Goal: Transaction & Acquisition: Purchase product/service

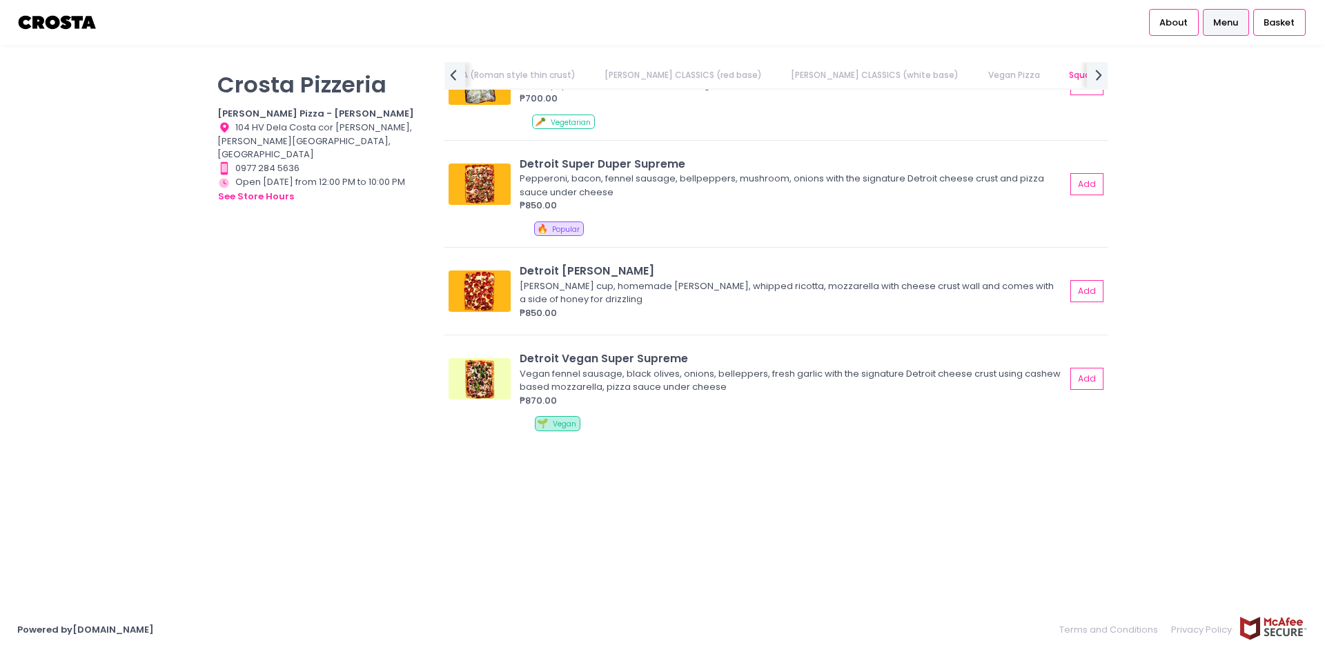
scroll to position [0, 428]
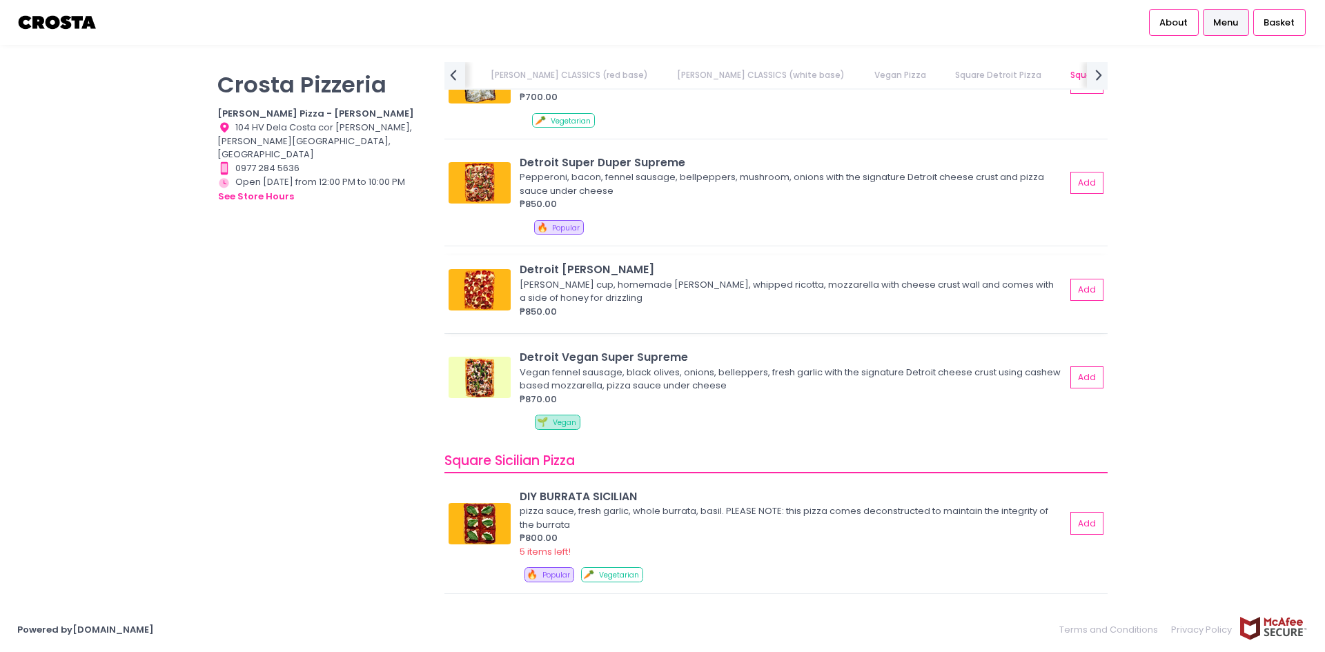
click at [487, 300] on img at bounding box center [480, 289] width 62 height 41
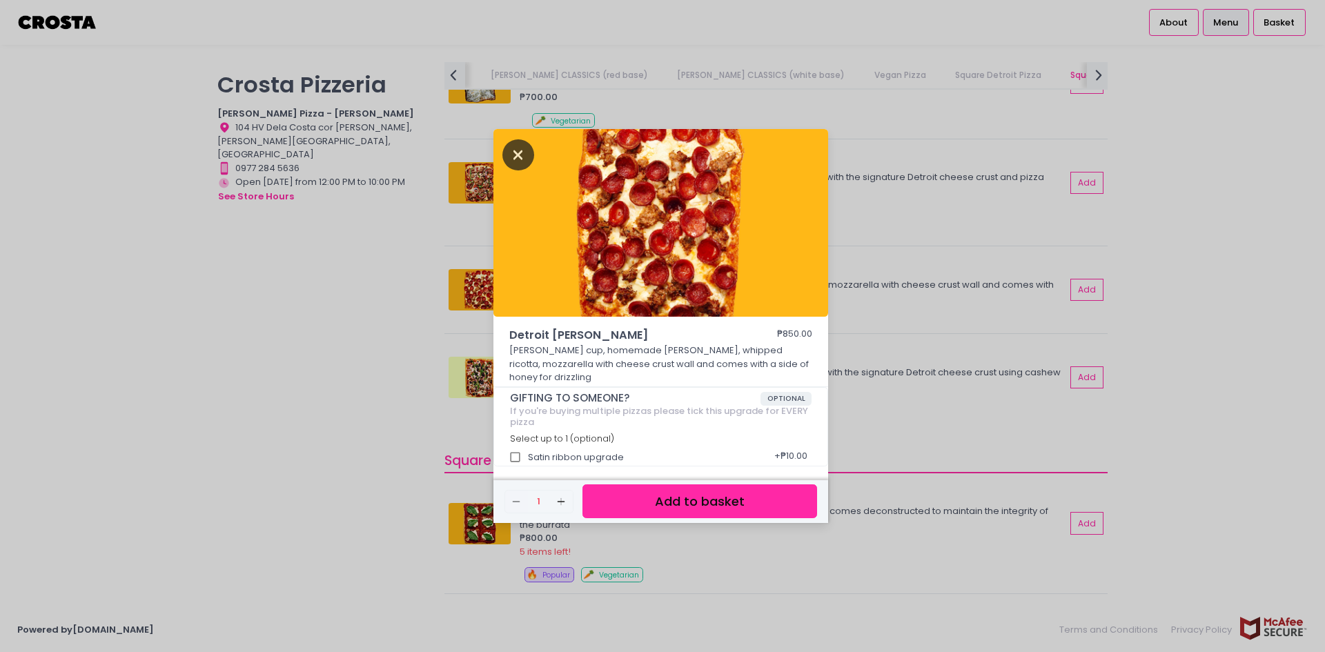
click at [510, 153] on icon "Close" at bounding box center [519, 154] width 32 height 31
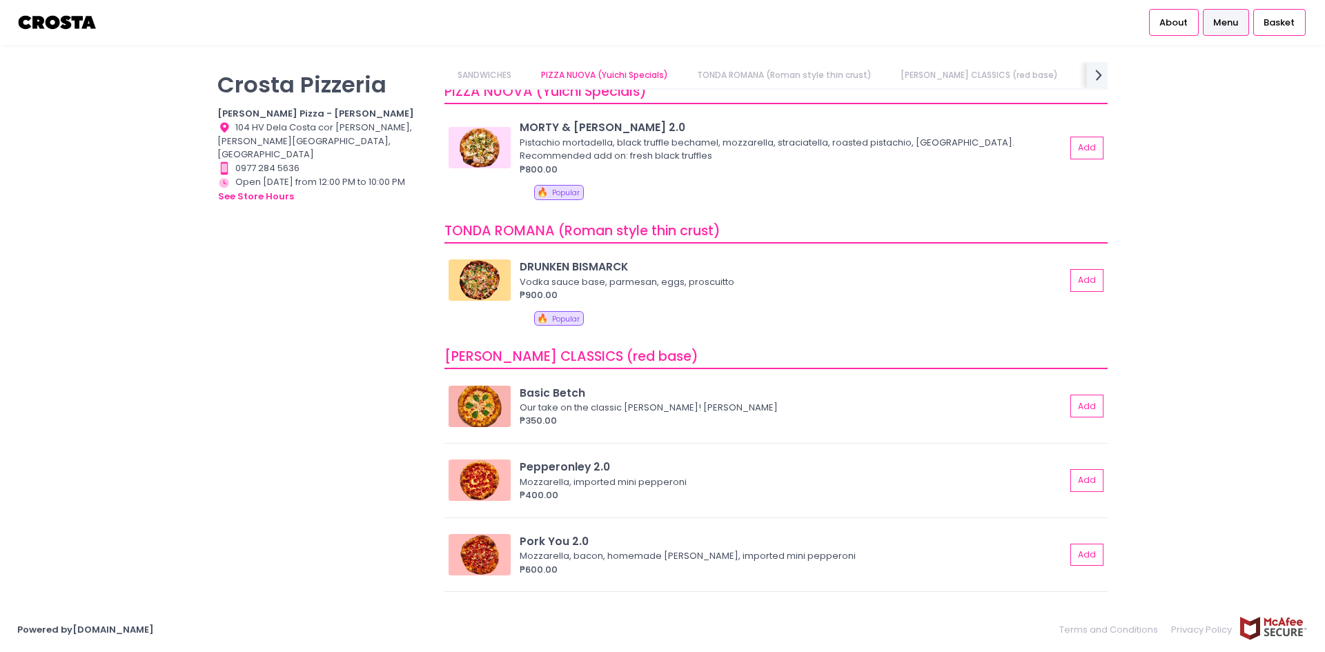
scroll to position [0, 0]
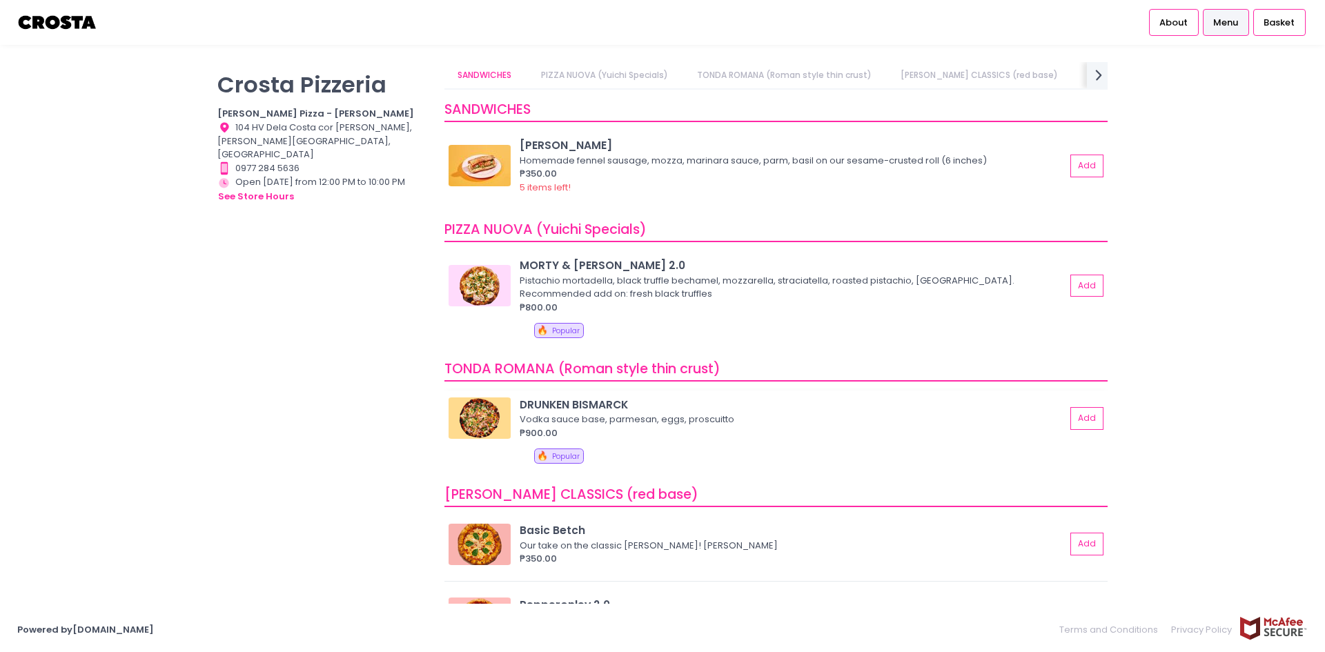
click at [499, 425] on img at bounding box center [480, 418] width 62 height 41
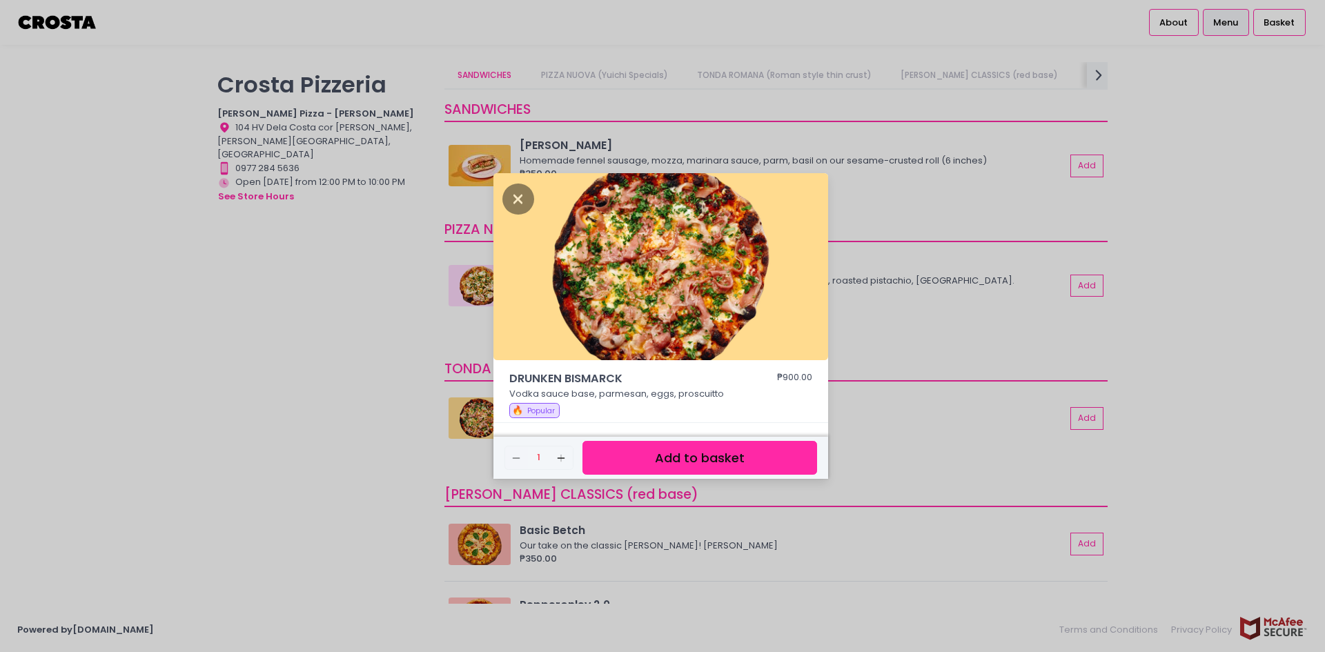
click at [476, 540] on div "DRUNKEN BISMARCK ₱900.00 Vodka sauce base, parmesan, eggs, proscuitto 🔥 Popular…" at bounding box center [662, 326] width 1325 height 652
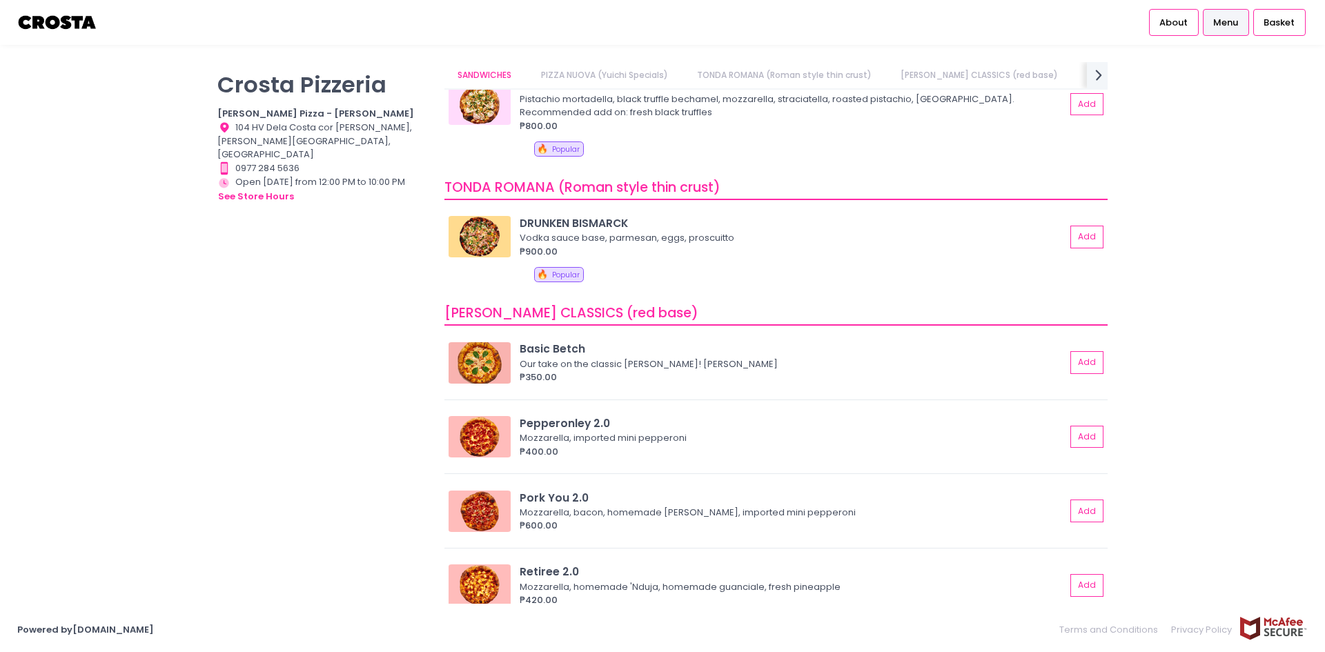
scroll to position [0, 105]
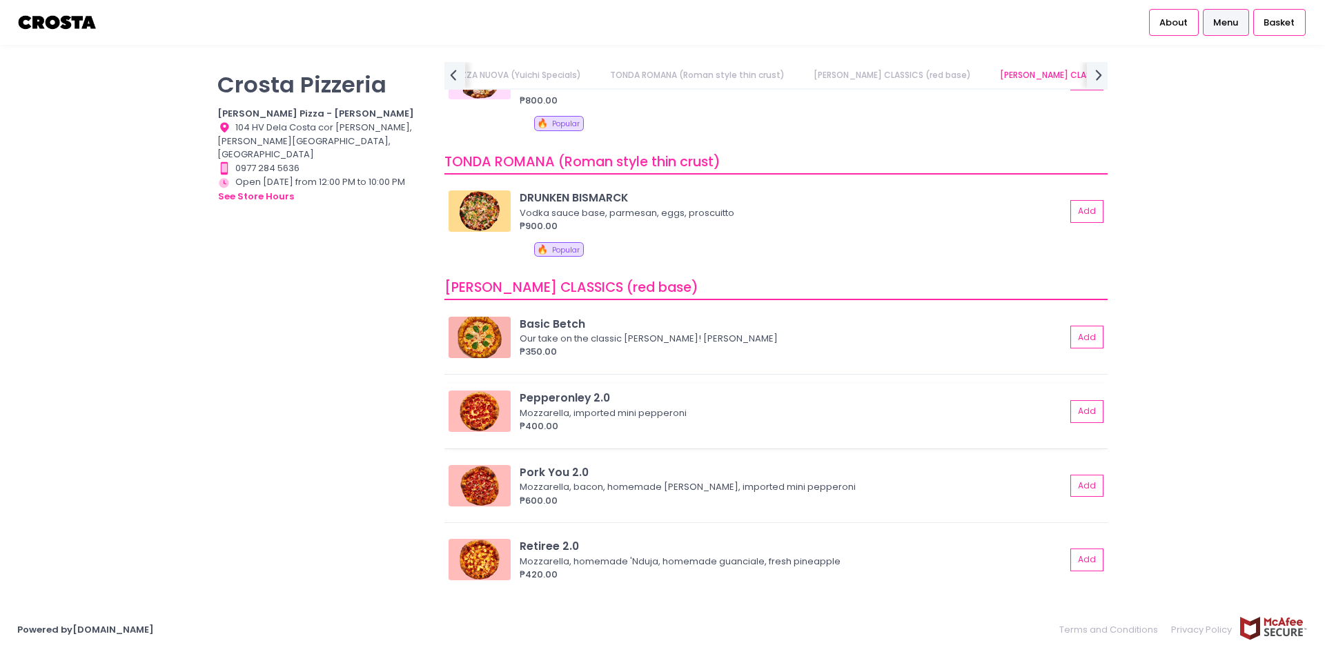
click at [473, 420] on img at bounding box center [480, 411] width 62 height 41
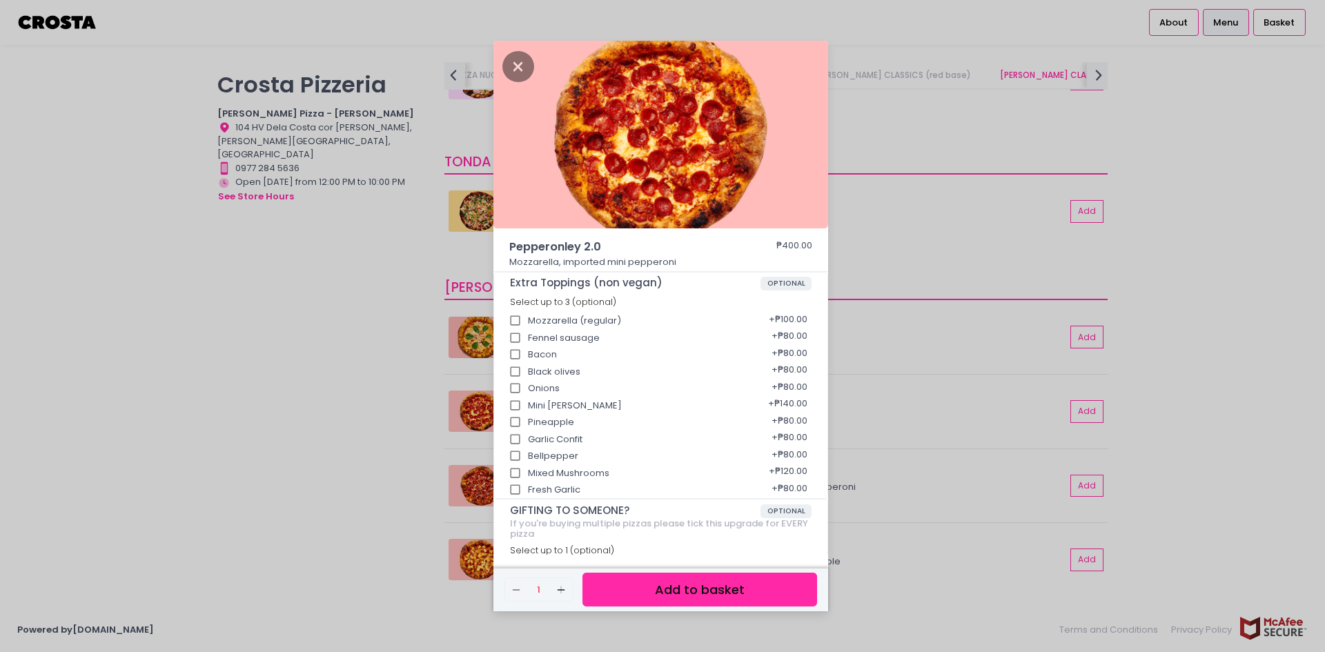
click at [1140, 380] on div "Pepperonley 2.0 ₱400.00 Mozzarella, imported mini pepperoni Extra Toppings (non…" at bounding box center [662, 326] width 1325 height 652
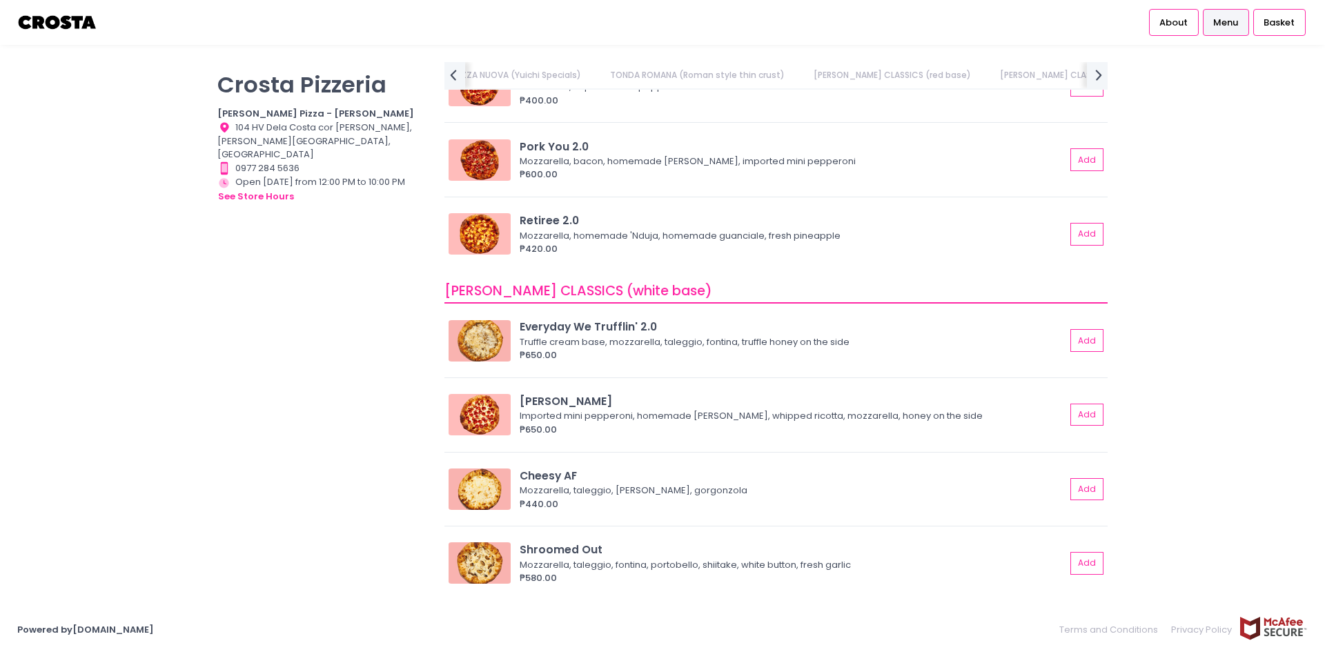
scroll to position [621, 0]
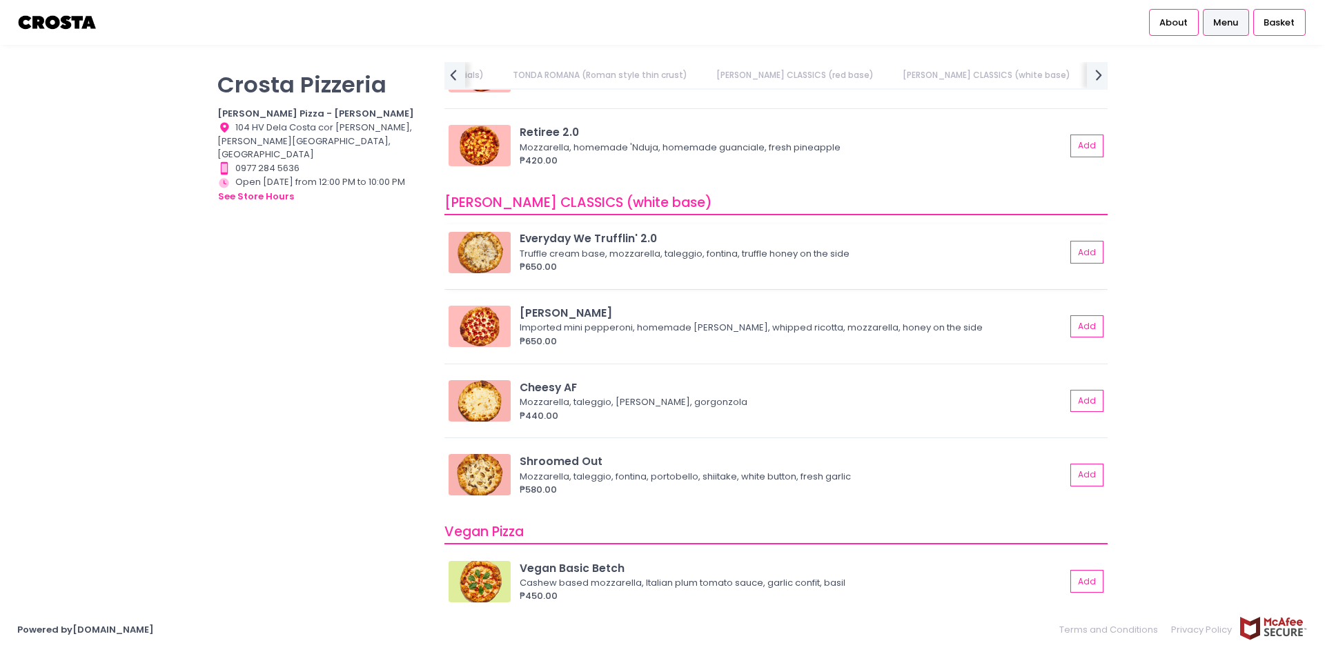
click at [495, 253] on img at bounding box center [480, 252] width 62 height 41
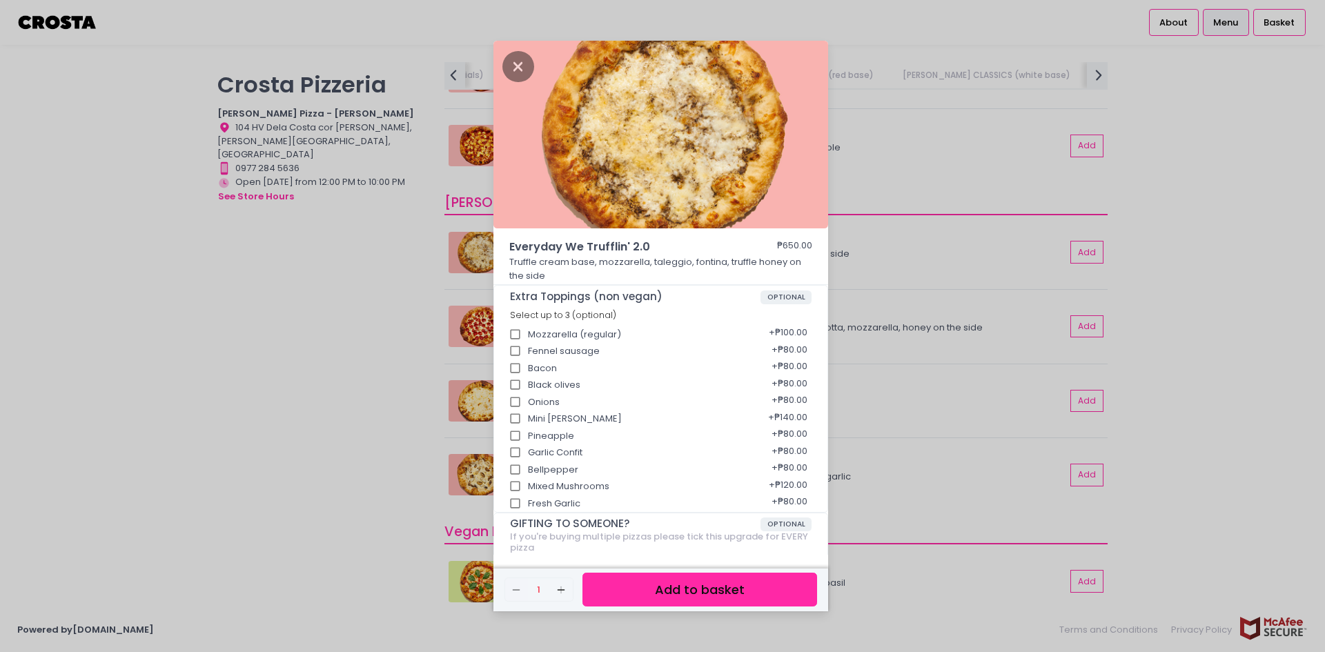
click at [921, 343] on div "Everyday We Trufflin' 2.0 ₱650.00 Truffle cream base, mozzarella, taleggio, fon…" at bounding box center [662, 326] width 1325 height 652
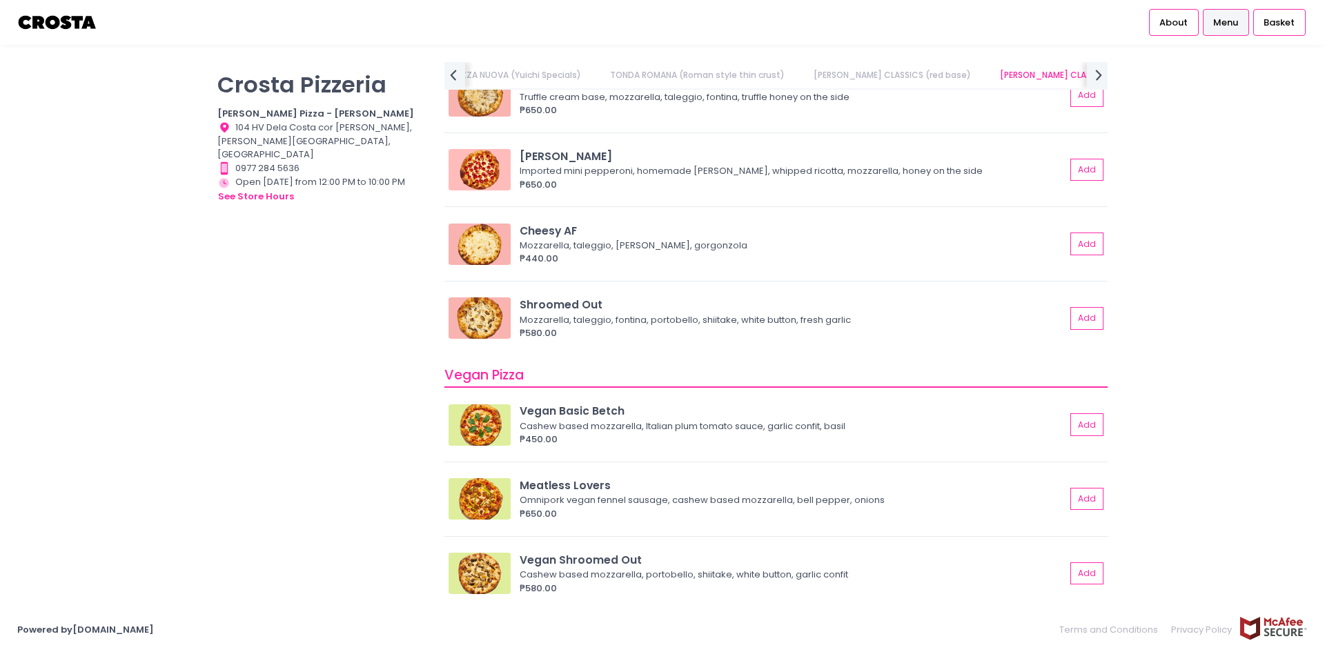
scroll to position [759, 0]
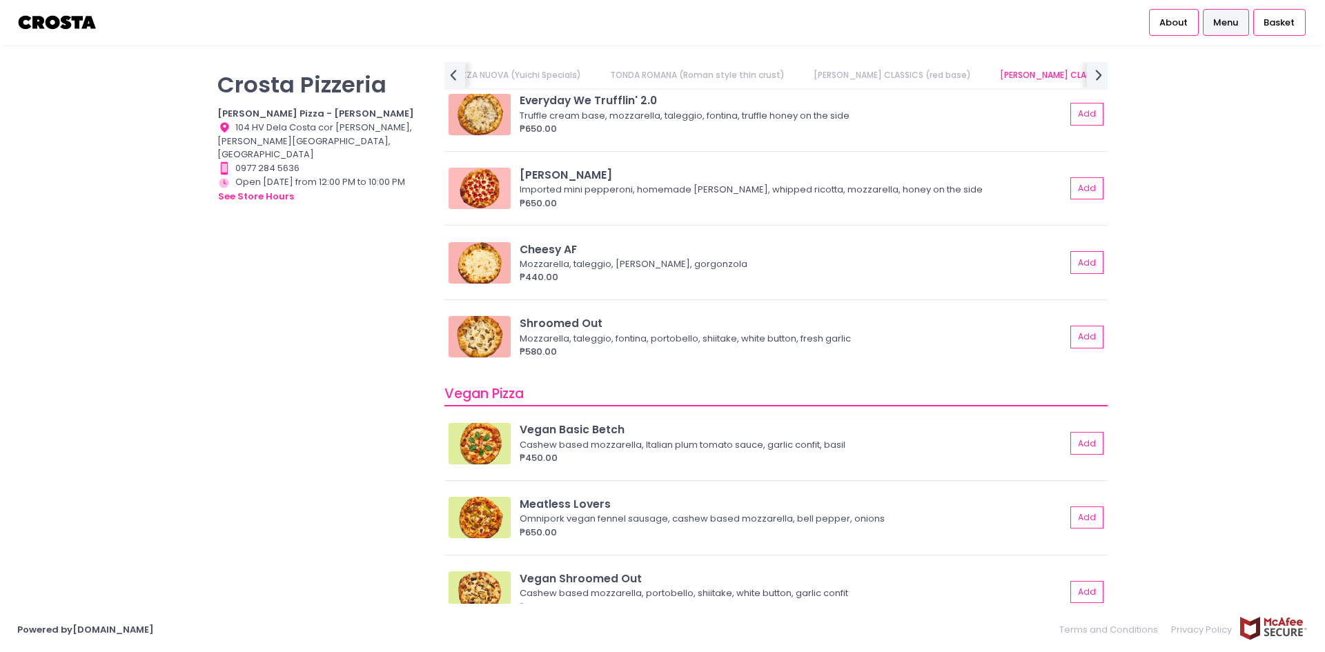
click at [487, 432] on img at bounding box center [480, 443] width 62 height 41
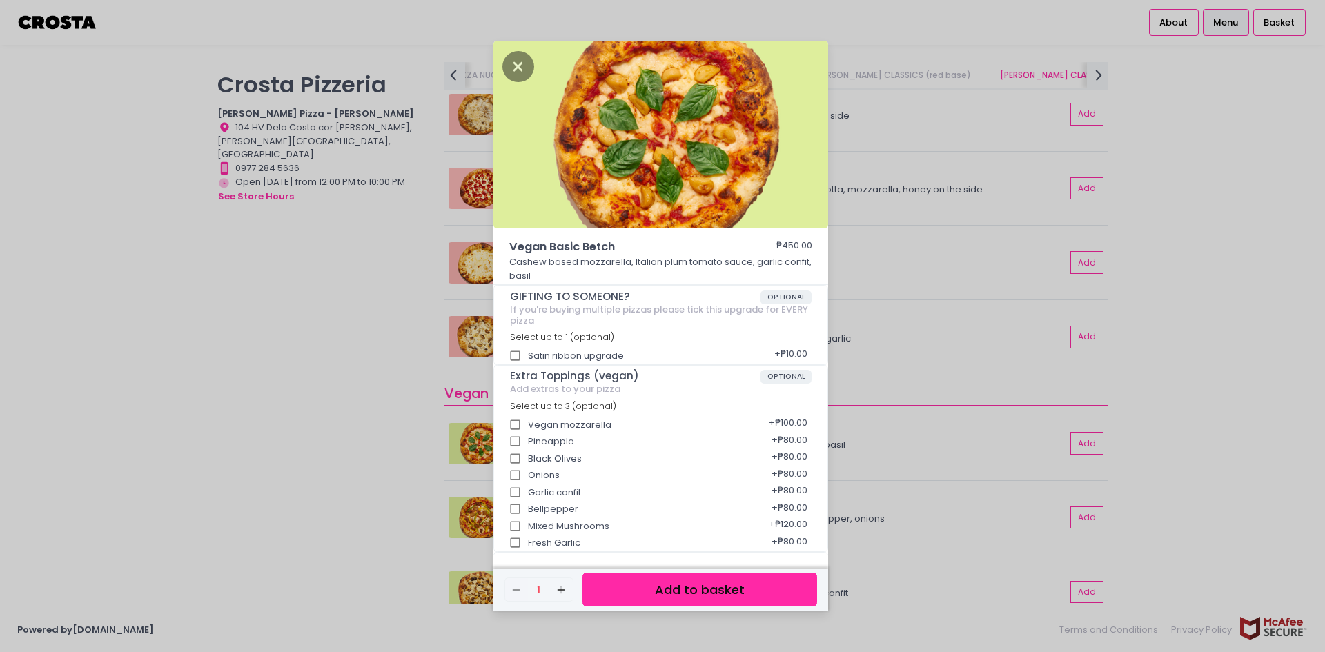
click at [1236, 224] on div "Vegan Basic Betch ₱450.00 Cashew based mozzarella, Italian plum tomato sauce, g…" at bounding box center [662, 326] width 1325 height 652
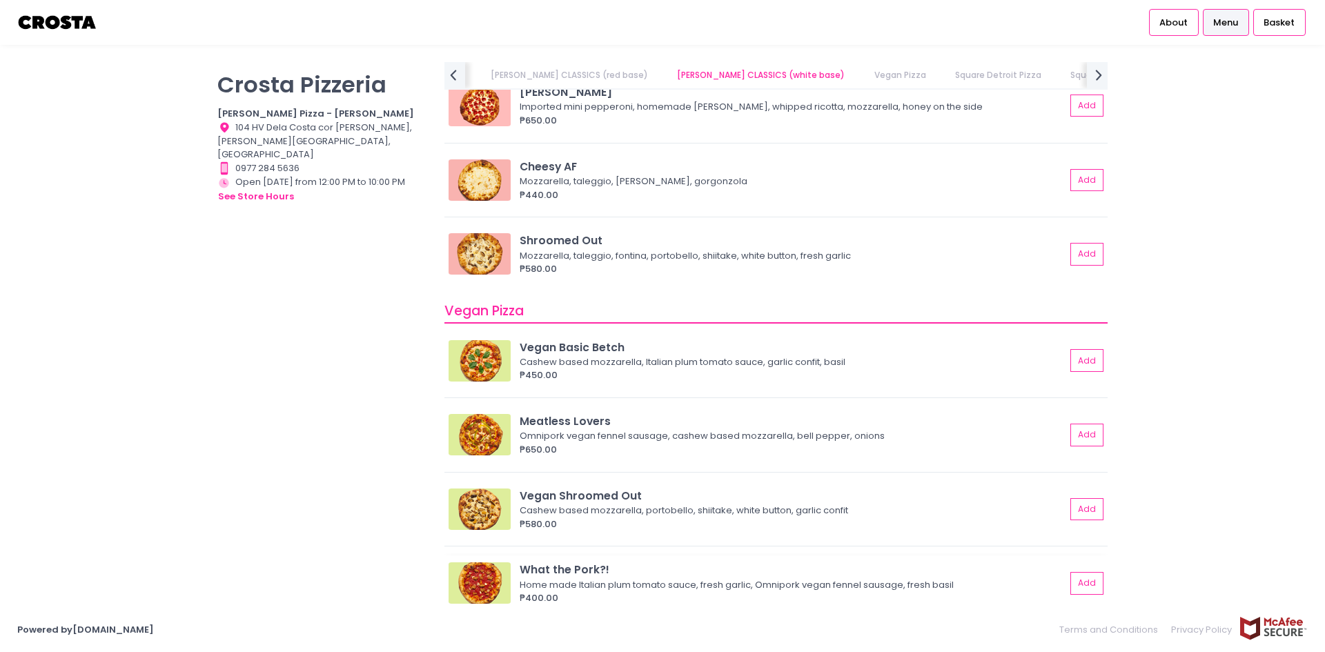
scroll to position [690, 0]
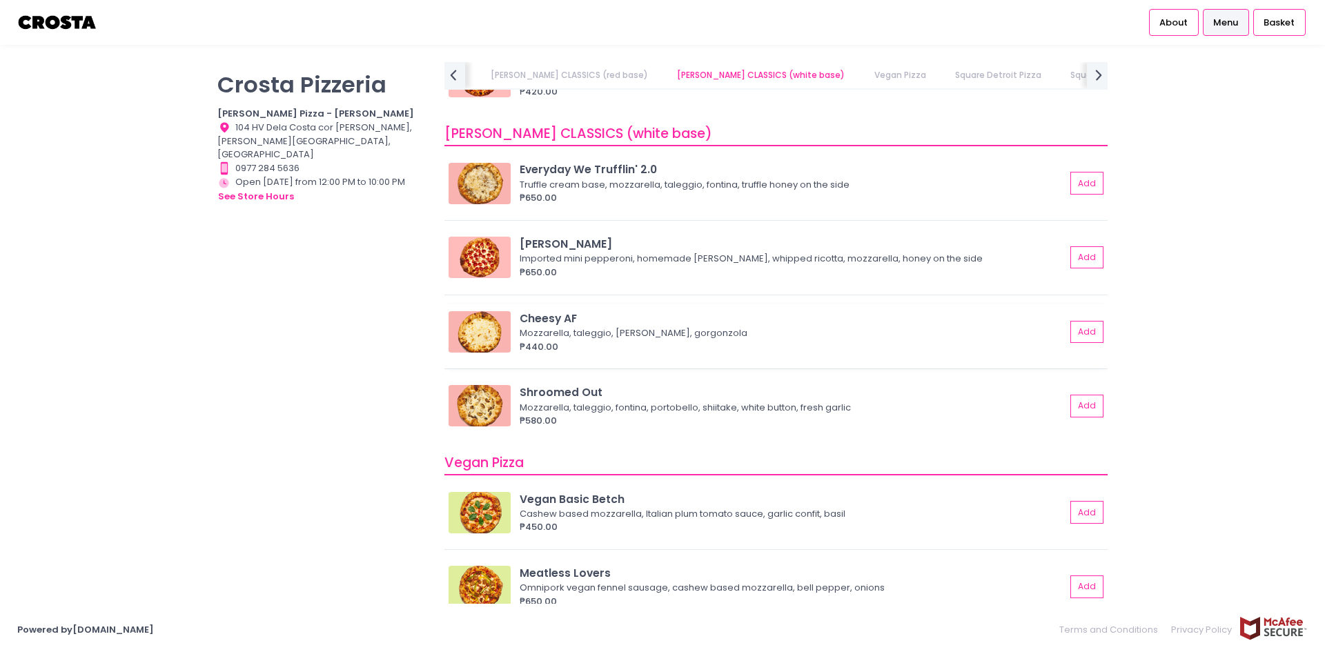
click at [491, 332] on img at bounding box center [480, 331] width 62 height 41
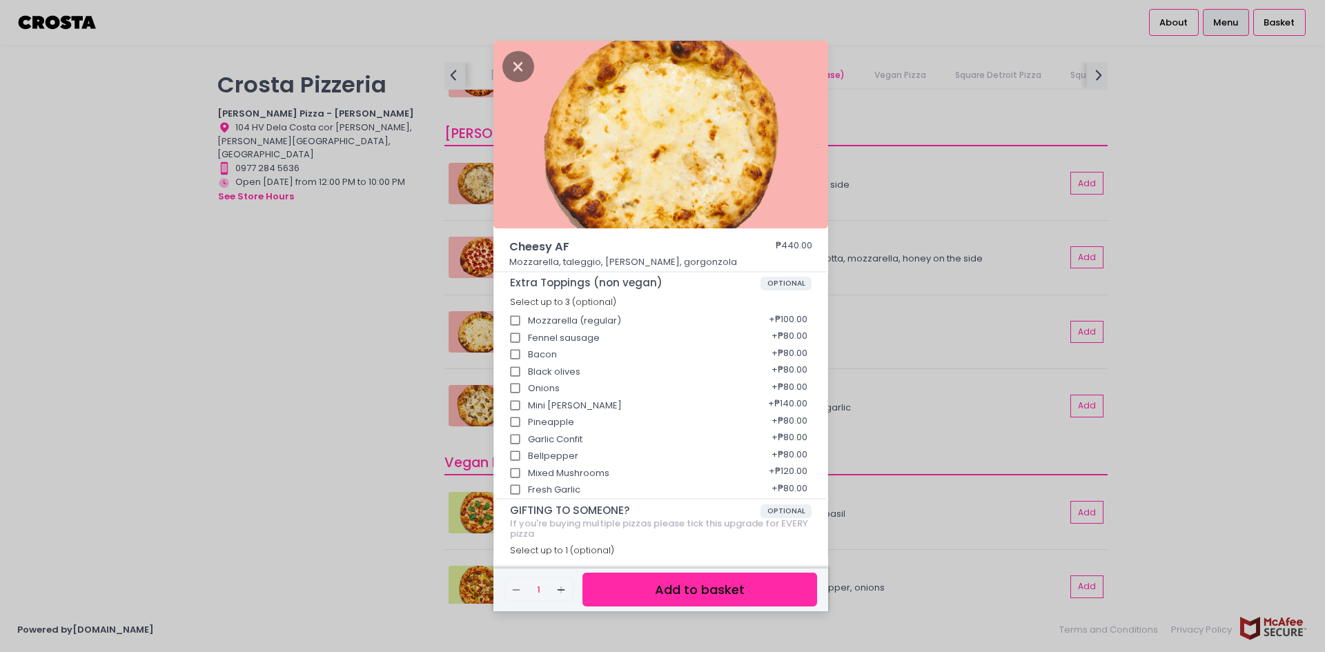
click at [970, 299] on div "Cheesy AF ₱440.00 Mozzarella, taleggio, [PERSON_NAME], gorgonzola Extra Topping…" at bounding box center [662, 326] width 1325 height 652
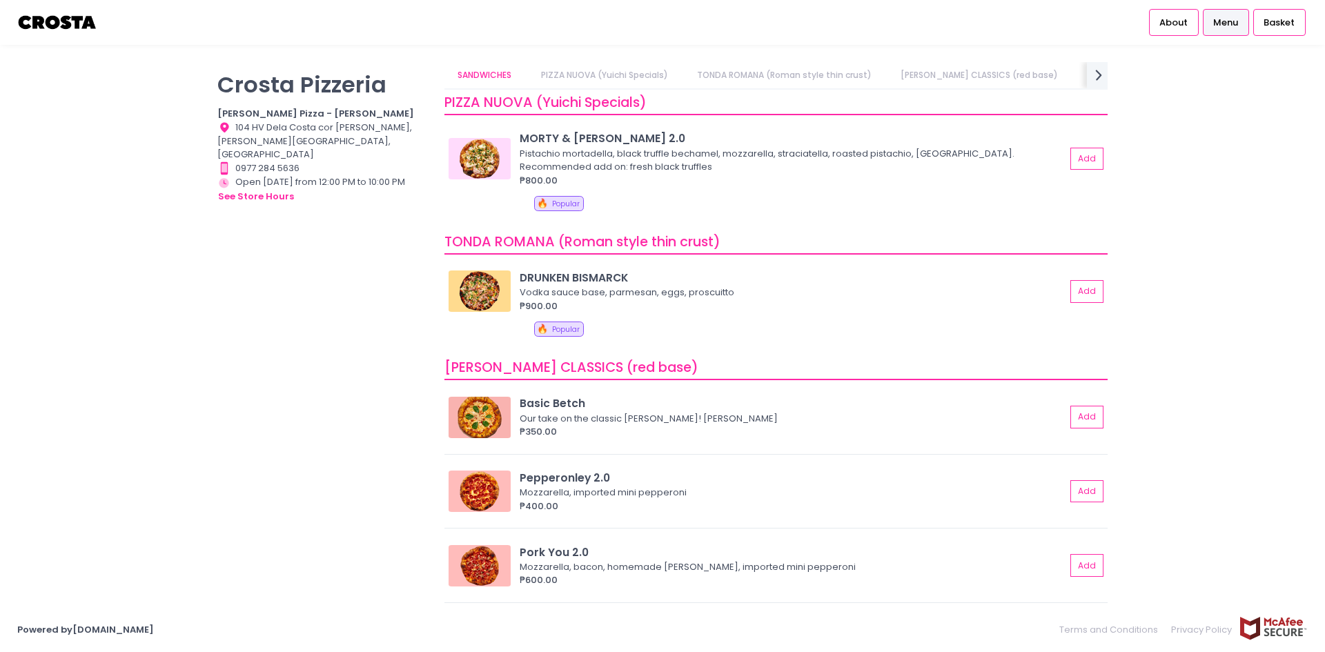
scroll to position [0, 0]
